Goal: Task Accomplishment & Management: Manage account settings

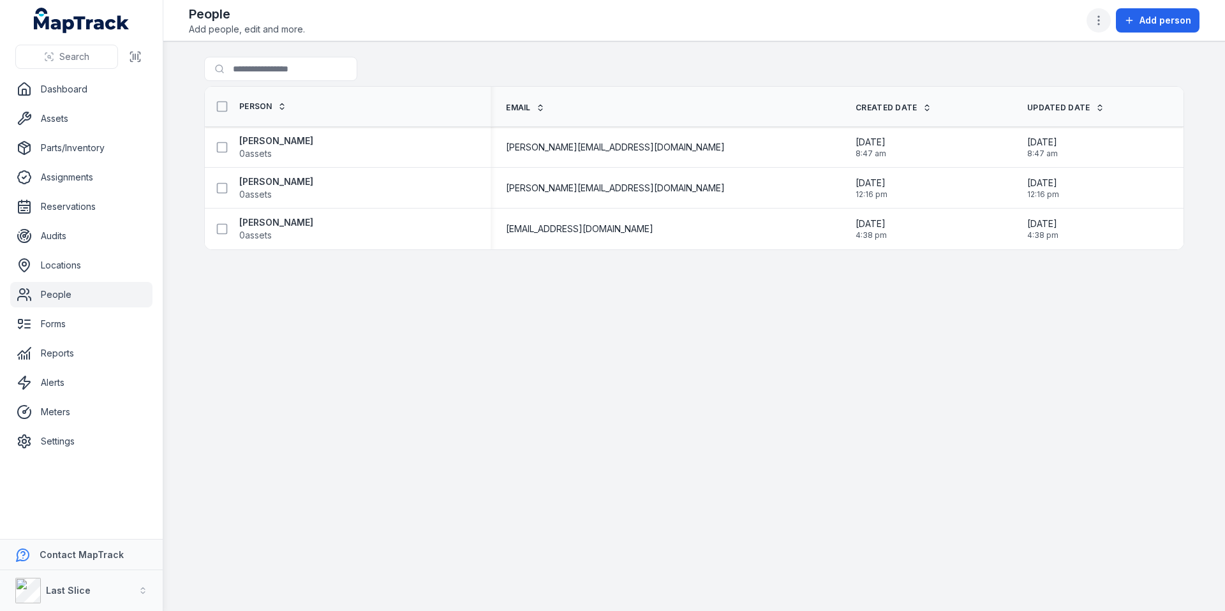
click at [1095, 20] on icon "button" at bounding box center [1098, 20] width 13 height 13
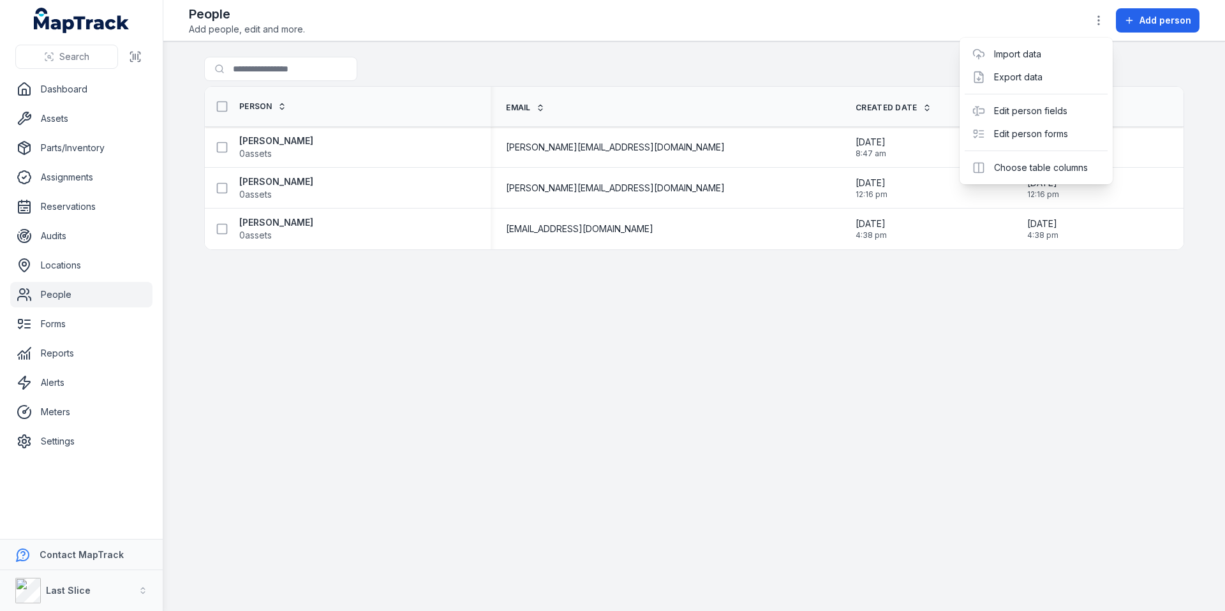
click at [932, 338] on div "Toggle Navigation People Add people, edit and more. Add person Search for peopl…" at bounding box center [693, 305] width 1061 height 611
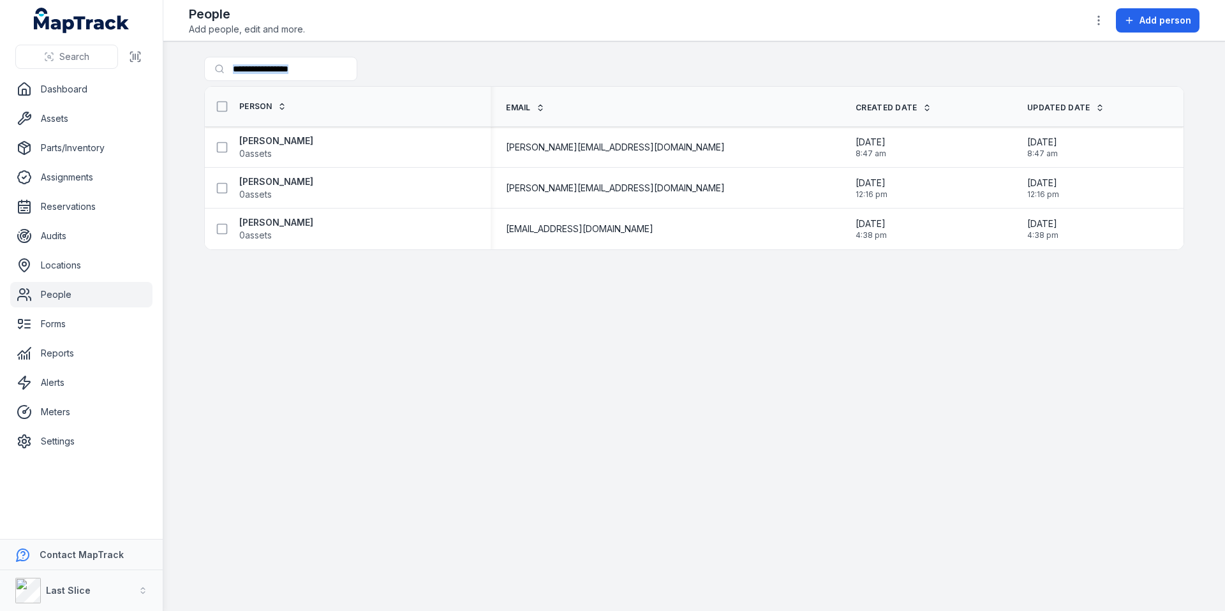
drag, startPoint x: 1088, startPoint y: 278, endPoint x: 175, endPoint y: 53, distance: 939.6
click at [175, 58] on main "Search for people Person Email Created Date Updated Date [PERSON_NAME] 0 assets…" at bounding box center [693, 326] width 1061 height 570
drag, startPoint x: 184, startPoint y: 17, endPoint x: 1064, endPoint y: 311, distance: 928.3
click at [1021, 311] on div "Toggle Navigation People Add people, edit and more. Add person Search for peopl…" at bounding box center [693, 305] width 1061 height 611
click at [1073, 311] on main "Search for people Person Email Created Date Updated Date [PERSON_NAME] 0 assets…" at bounding box center [693, 326] width 1061 height 570
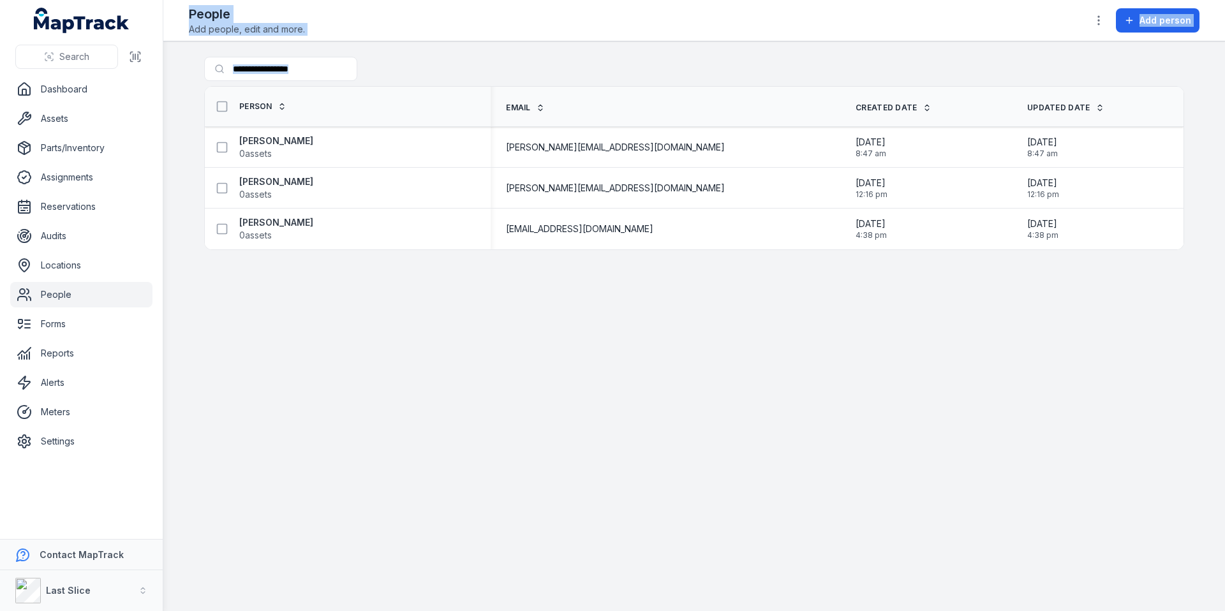
drag, startPoint x: 1134, startPoint y: 327, endPoint x: 182, endPoint y: 15, distance: 1001.8
click at [182, 17] on div "Toggle Navigation People Add people, edit and more. Add person Search for peopl…" at bounding box center [693, 305] width 1061 height 611
click at [1103, 348] on main "Search for people Person Email Created Date Updated Date [PERSON_NAME] 0 assets…" at bounding box center [693, 326] width 1061 height 570
drag, startPoint x: 1050, startPoint y: 321, endPoint x: 199, endPoint y: 22, distance: 901.8
click at [201, 24] on div "Toggle Navigation People Add people, edit and more. Add person Search for peopl…" at bounding box center [693, 305] width 1061 height 611
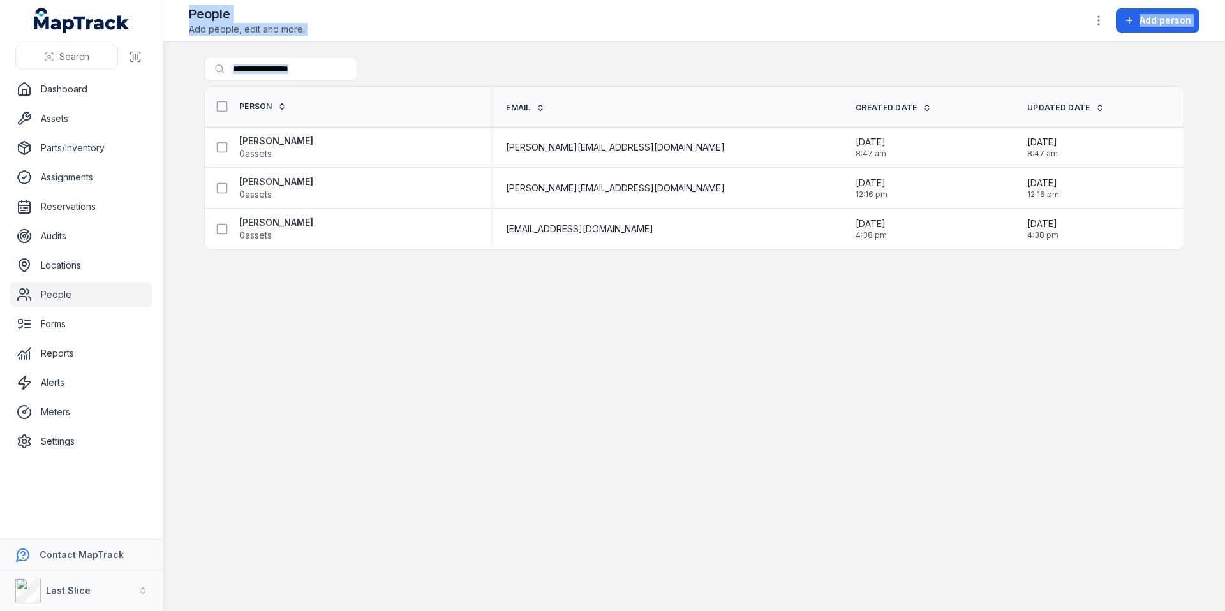
drag, startPoint x: 185, startPoint y: 13, endPoint x: 1069, endPoint y: 303, distance: 930.4
click at [1033, 260] on div "Toggle Navigation People Add people, edit and more. Add person Search for peopl…" at bounding box center [693, 305] width 1061 height 611
click at [1069, 303] on main "Search for people Person Email Created Date Updated Date [PERSON_NAME] 0 assets…" at bounding box center [693, 326] width 1061 height 570
click at [1178, 323] on main "Search for people Person Email Created Date Updated Date [PERSON_NAME] 0 assets…" at bounding box center [693, 326] width 1061 height 570
click at [71, 433] on link "Settings" at bounding box center [81, 442] width 142 height 26
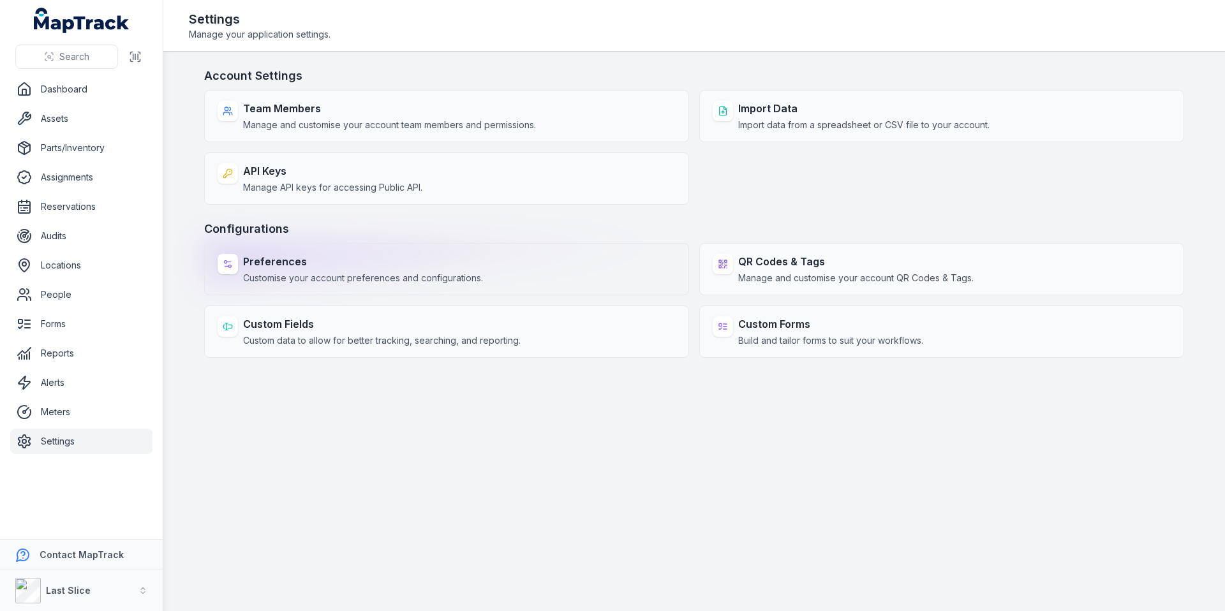
drag, startPoint x: 345, startPoint y: 268, endPoint x: 362, endPoint y: 270, distance: 17.3
click at [345, 268] on strong "Preferences" at bounding box center [363, 261] width 240 height 15
select select "***"
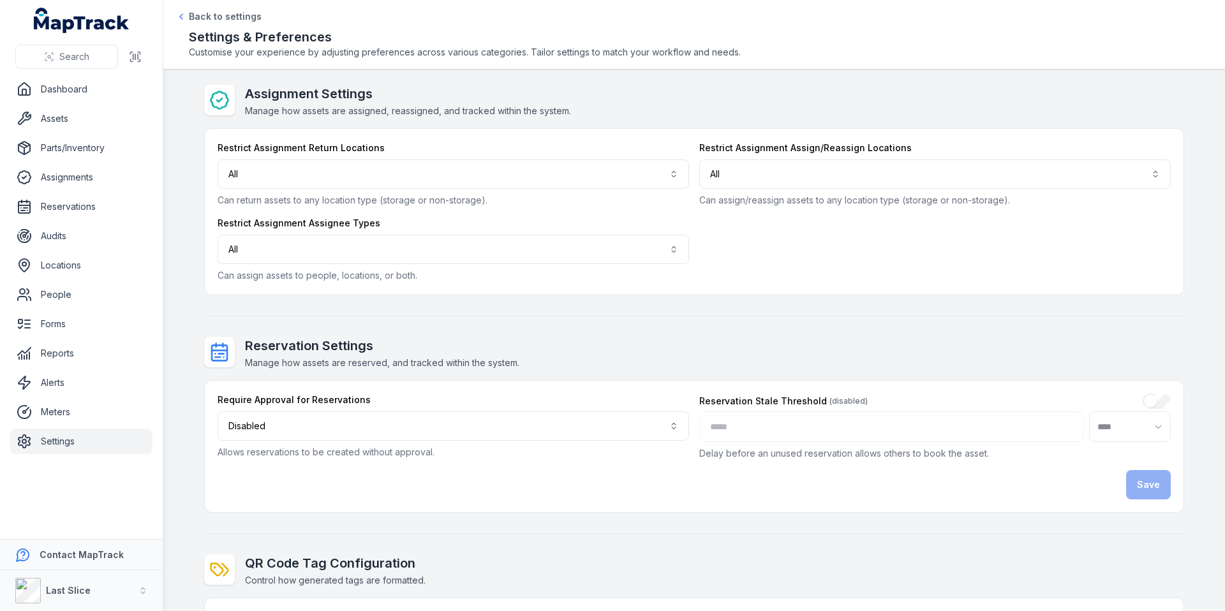
click at [96, 447] on link "Settings" at bounding box center [81, 442] width 142 height 26
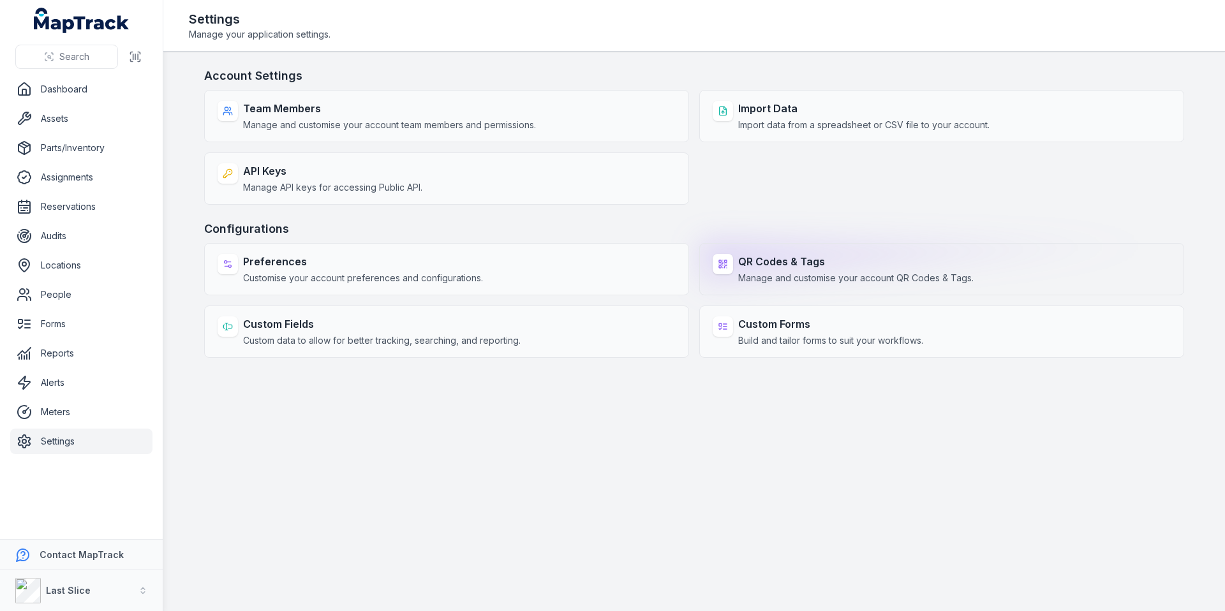
click at [780, 279] on span "Manage and customise your account QR Codes & Tags." at bounding box center [855, 278] width 235 height 13
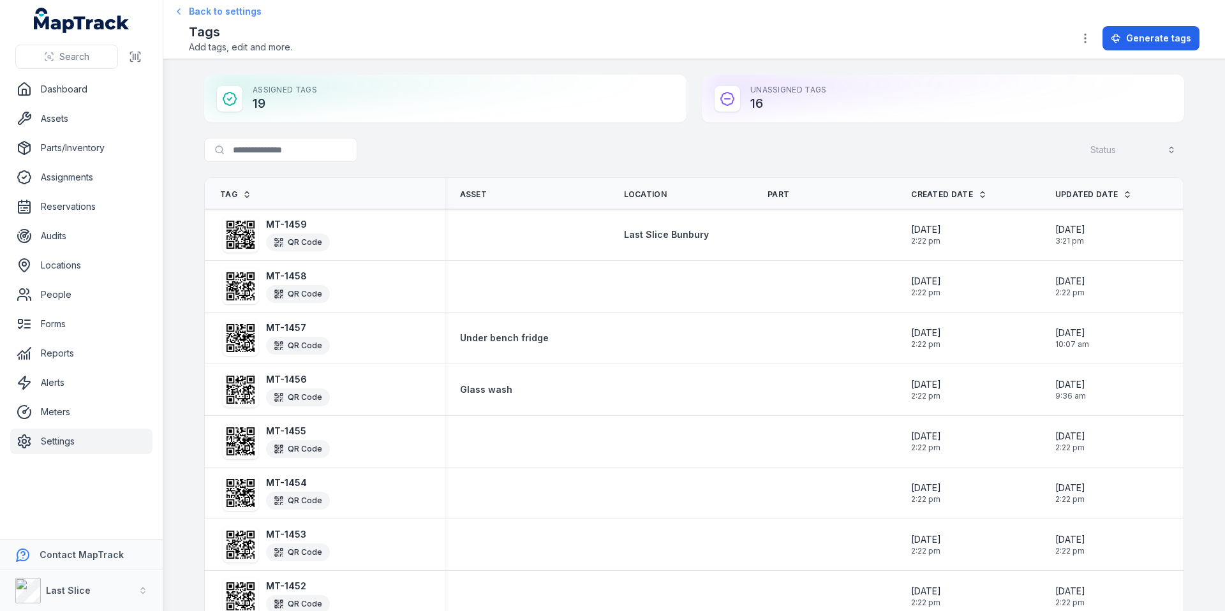
click at [181, 13] on icon at bounding box center [179, 11] width 10 height 10
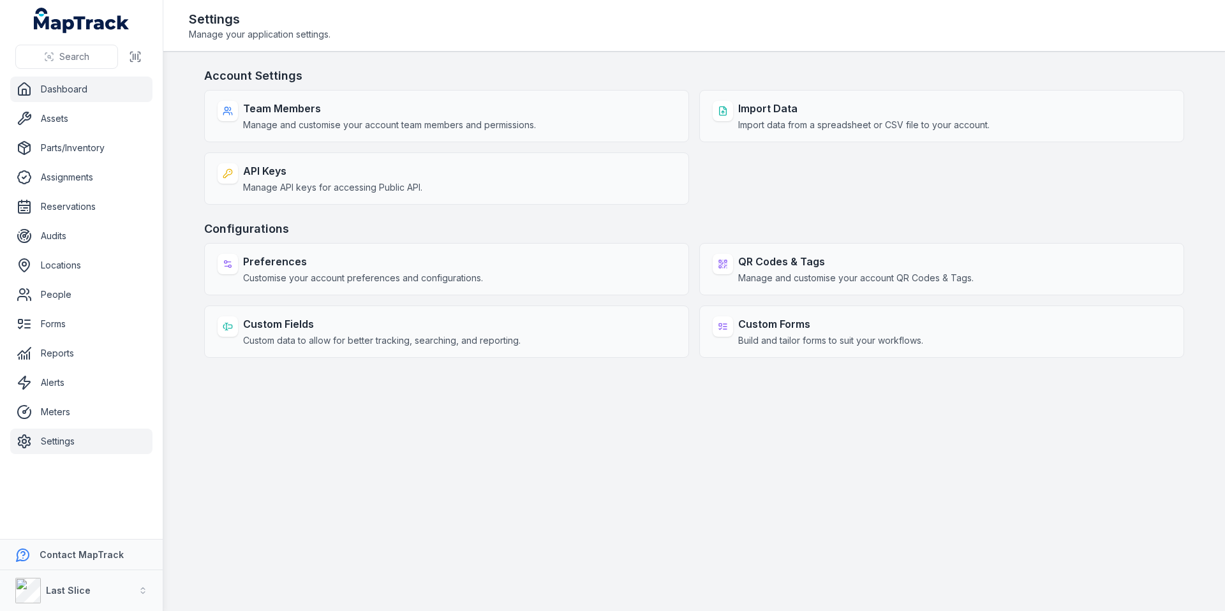
click at [61, 88] on link "Dashboard" at bounding box center [81, 90] width 142 height 26
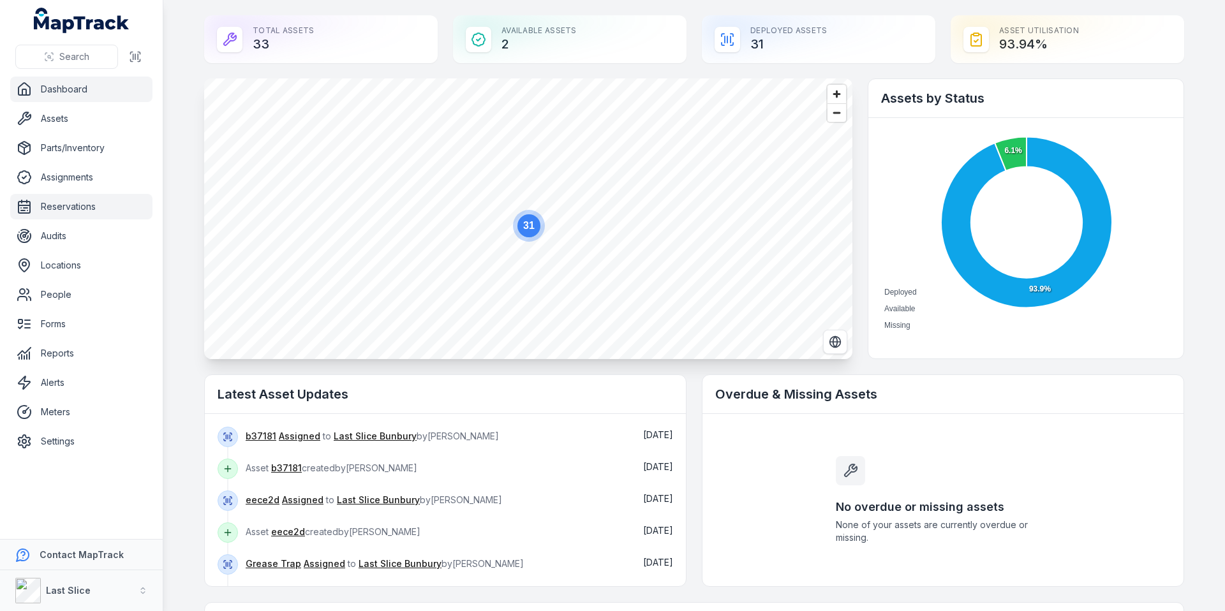
click at [62, 210] on link "Reservations" at bounding box center [81, 207] width 142 height 26
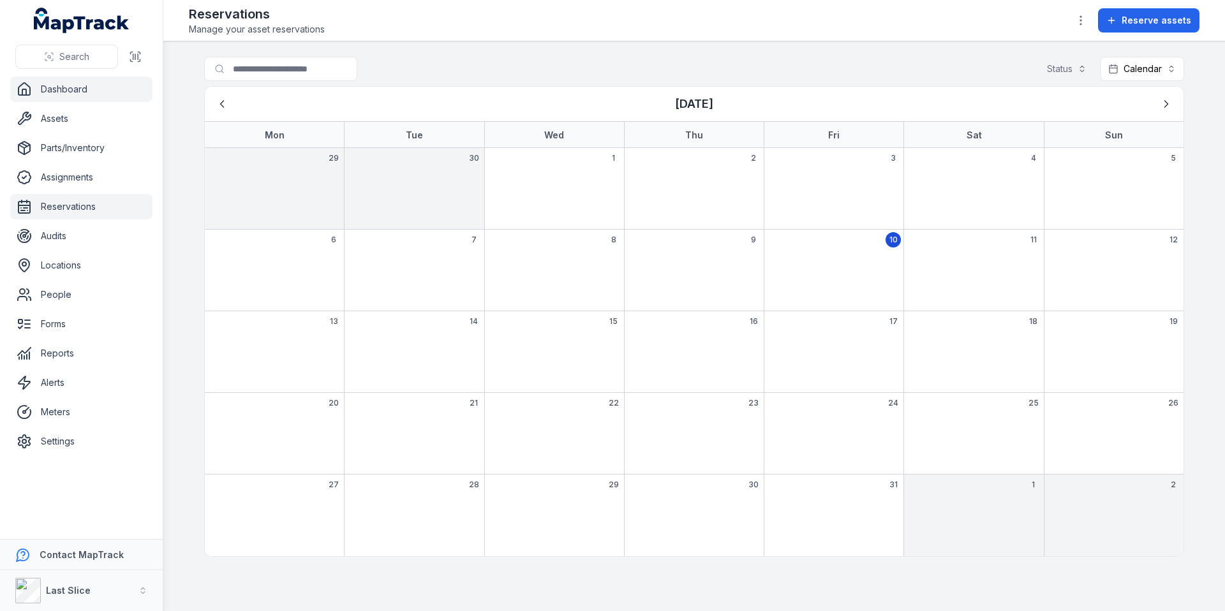
click at [61, 91] on link "Dashboard" at bounding box center [81, 90] width 142 height 26
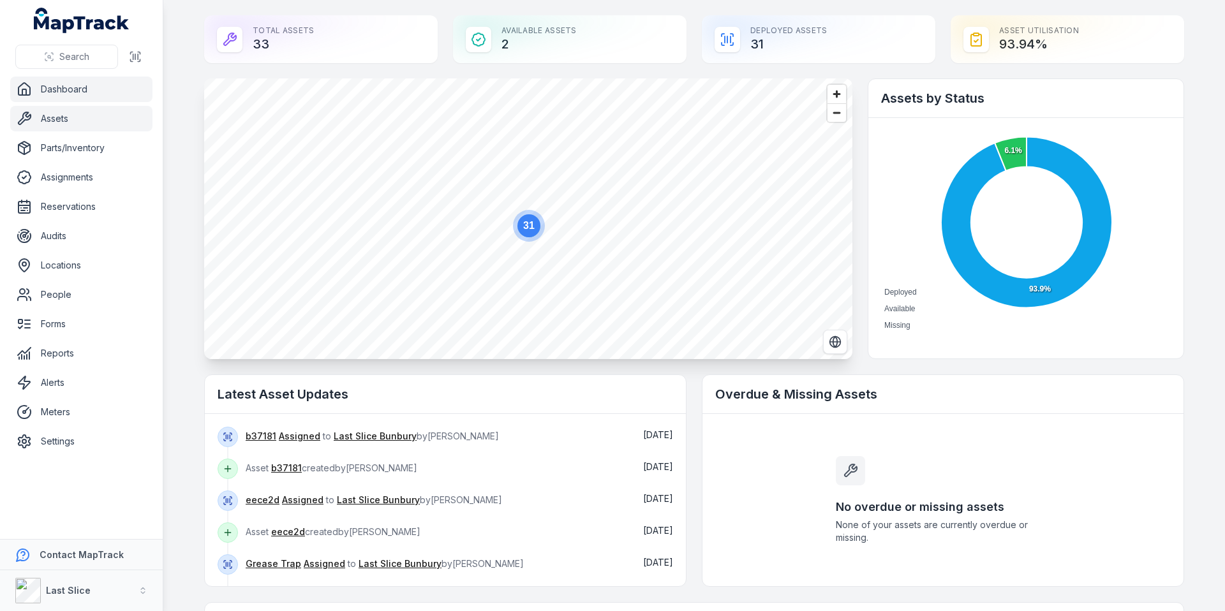
click at [69, 108] on link "Assets" at bounding box center [81, 119] width 142 height 26
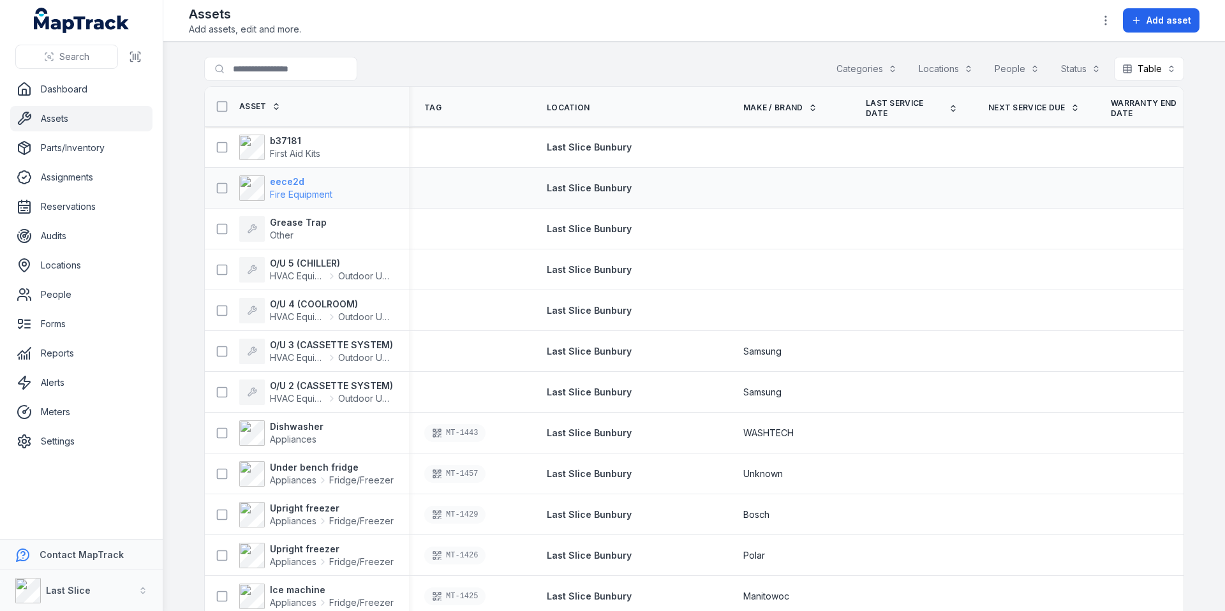
click at [280, 180] on strong "eece2d" at bounding box center [301, 181] width 63 height 13
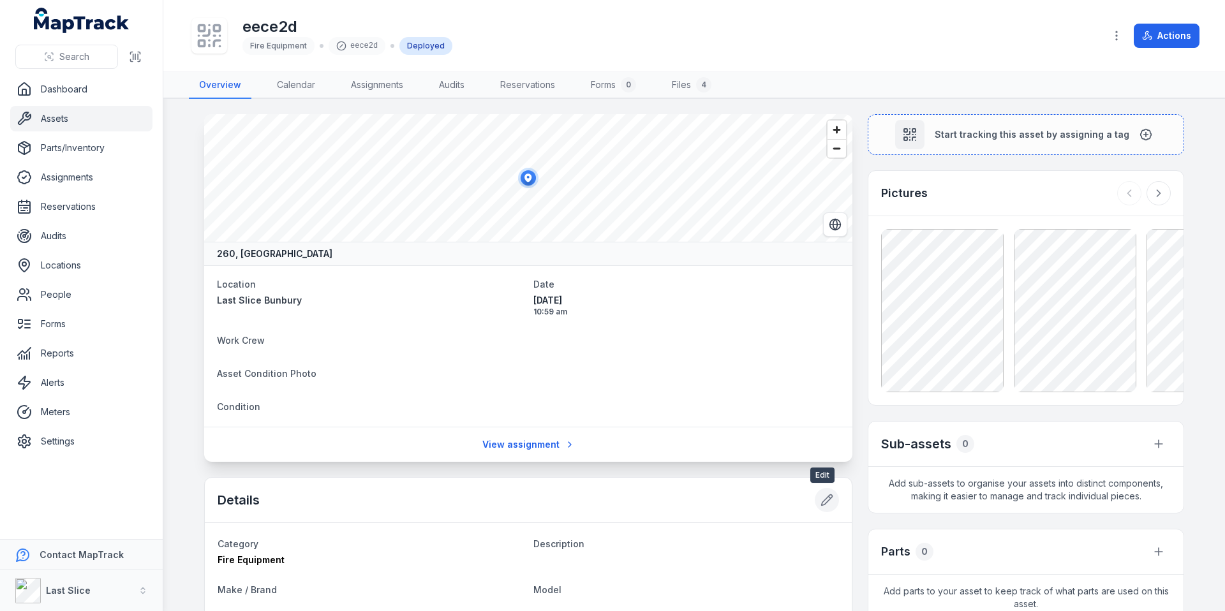
click at [815, 507] on button at bounding box center [827, 500] width 24 height 24
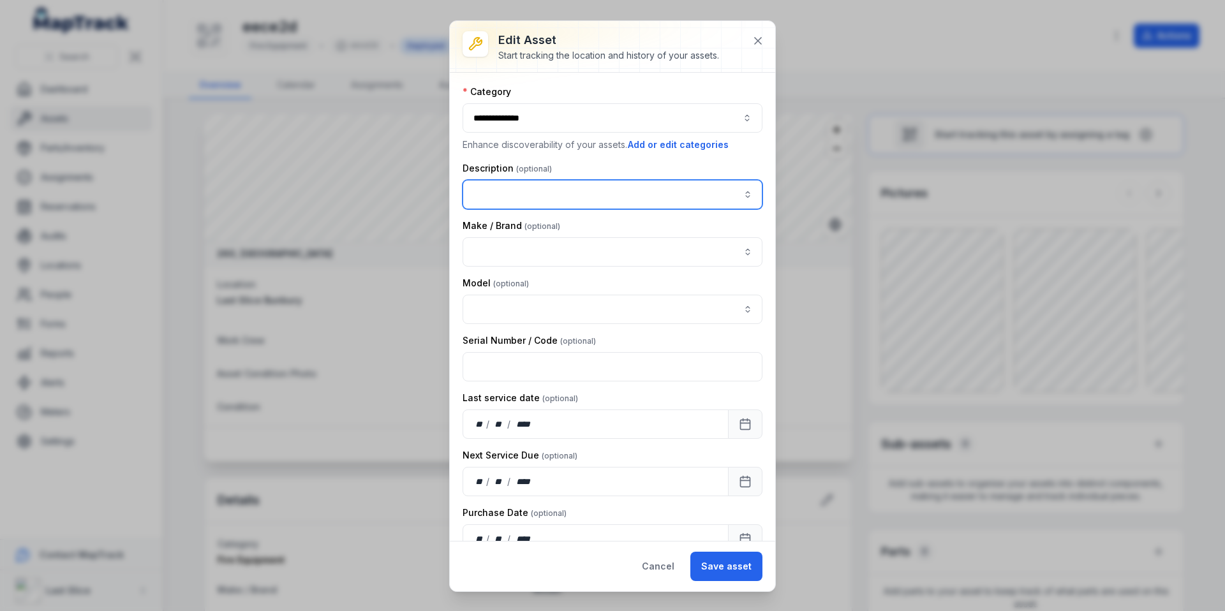
click at [498, 192] on input "asset-edit:description-label" at bounding box center [612, 194] width 300 height 29
click at [523, 232] on span "" Fire Equipment System "" at bounding box center [533, 228] width 115 height 11
type input "**********"
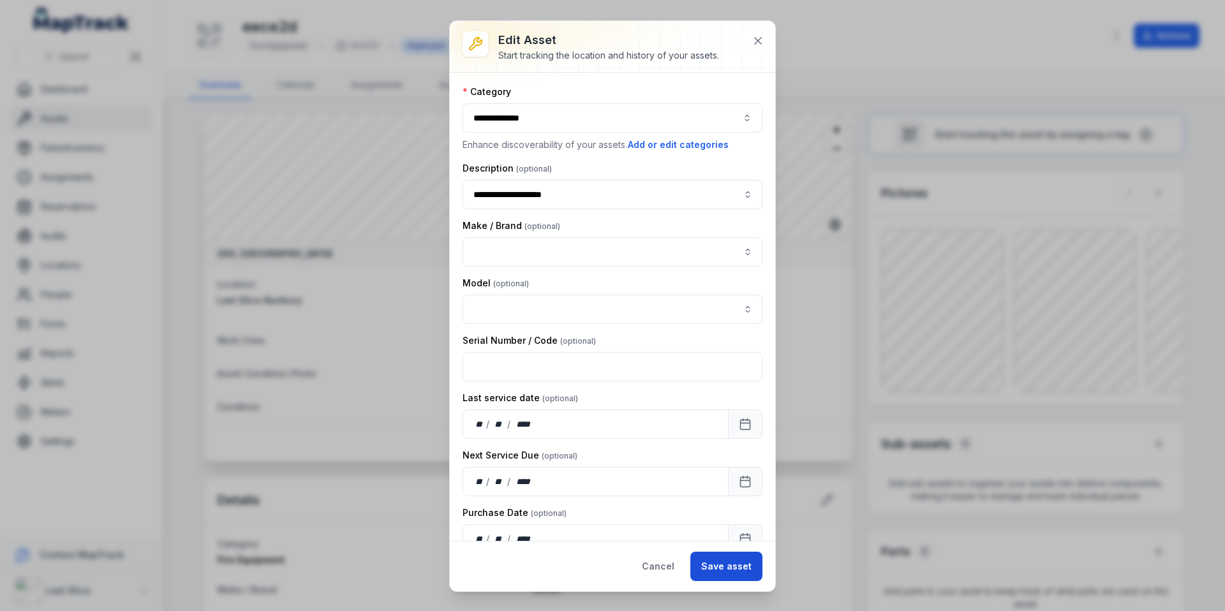
click at [726, 565] on button "Save asset" at bounding box center [726, 566] width 72 height 29
